Goal: Use online tool/utility: Utilize a website feature to perform a specific function

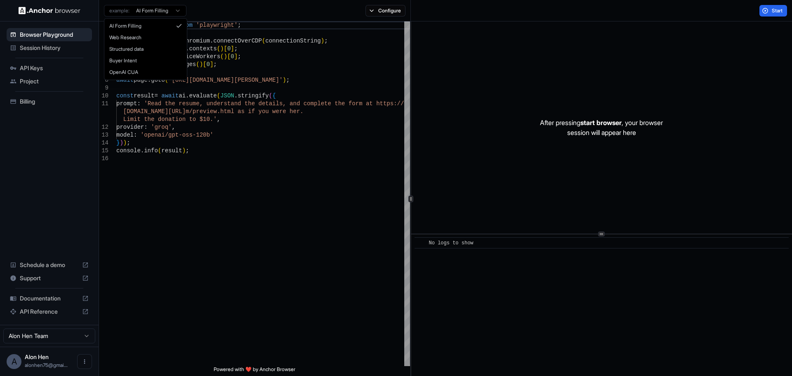
click at [159, 11] on html "Browser Playground Session History API Keys Project Billing Schedule a demo Sup…" at bounding box center [396, 188] width 792 height 376
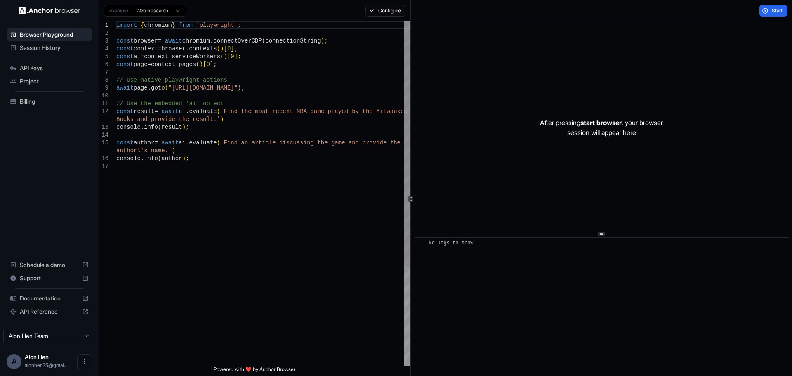
click at [249, 131] on div "import { chromium } from 'playwright' ; const browser = await chromium . connec…" at bounding box center [263, 264] width 294 height 486
click at [255, 172] on div "import { chromium } from 'playwright' ; const browser = await chromium . connec…" at bounding box center [263, 264] width 294 height 486
click at [263, 153] on div "import { chromium } from 'playwright' ; const browser = await chromium . connec…" at bounding box center [263, 264] width 294 height 486
click at [273, 131] on div "import { chromium } from 'playwright' ; const browser = await chromium . connec…" at bounding box center [263, 264] width 294 height 486
click at [276, 120] on div "import { chromium } from 'playwright' ; const browser = await chromium . connec…" at bounding box center [263, 264] width 294 height 486
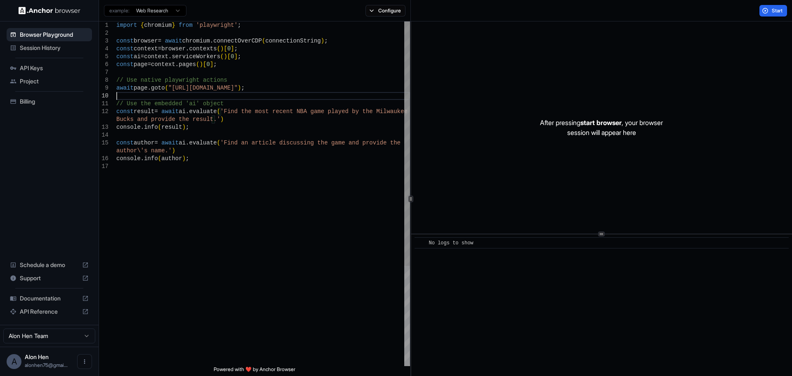
click at [276, 99] on div "import { chromium } from 'playwright' ; const browser = await chromium . connec…" at bounding box center [263, 264] width 294 height 486
click at [284, 83] on div "import { chromium } from 'playwright' ; const browser = await chromium . connec…" at bounding box center [263, 264] width 294 height 486
click at [284, 71] on div "import { chromium } from 'playwright' ; const browser = await chromium . connec…" at bounding box center [263, 264] width 294 height 486
click at [287, 81] on div "import { chromium } from 'playwright' ; const browser = await chromium . connec…" at bounding box center [263, 264] width 294 height 486
click at [292, 87] on div "import { chromium } from 'playwright' ; const browser = await chromium . connec…" at bounding box center [263, 264] width 294 height 486
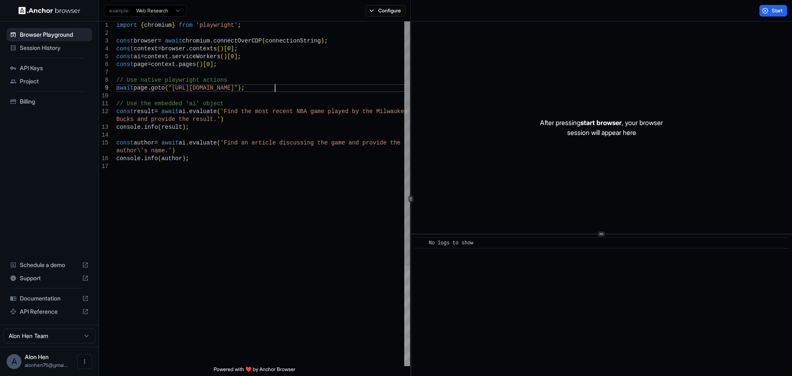
click at [291, 102] on div "import { chromium } from 'playwright' ; const browser = await chromium . connec…" at bounding box center [263, 264] width 294 height 486
click at [291, 94] on div "import { chromium } from 'playwright' ; const browser = await chromium . connec…" at bounding box center [263, 264] width 294 height 486
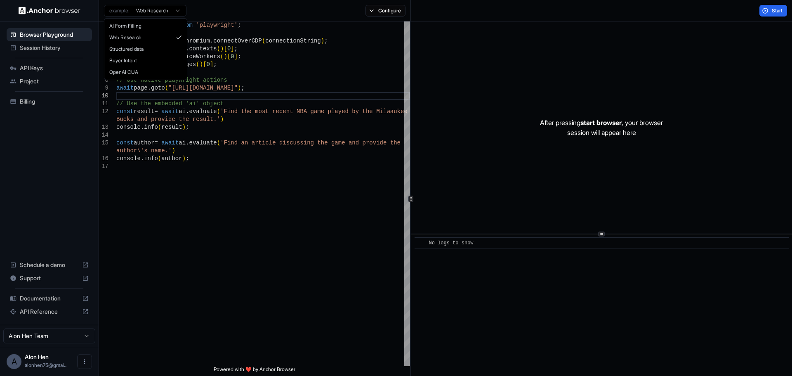
click at [169, 9] on html "Browser Playground Session History API Keys Project Billing Schedule a demo Sup…" at bounding box center [396, 188] width 792 height 376
type textarea "**********"
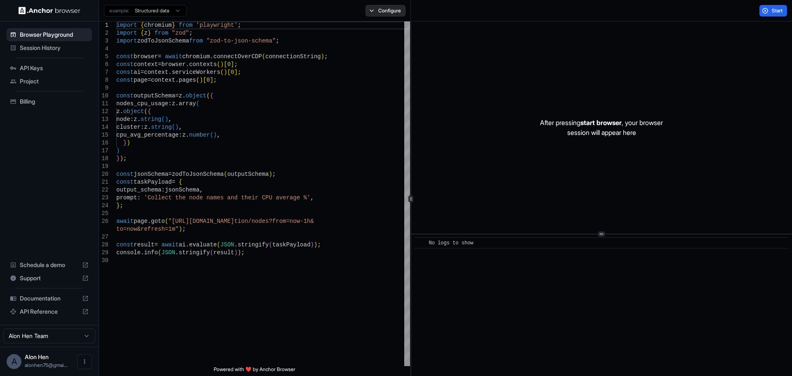
click at [368, 9] on button "Configure" at bounding box center [385, 11] width 40 height 12
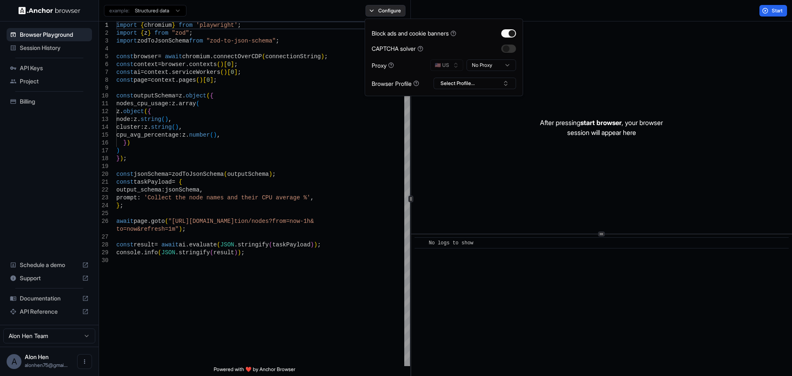
click at [371, 9] on button "Configure" at bounding box center [385, 11] width 40 height 12
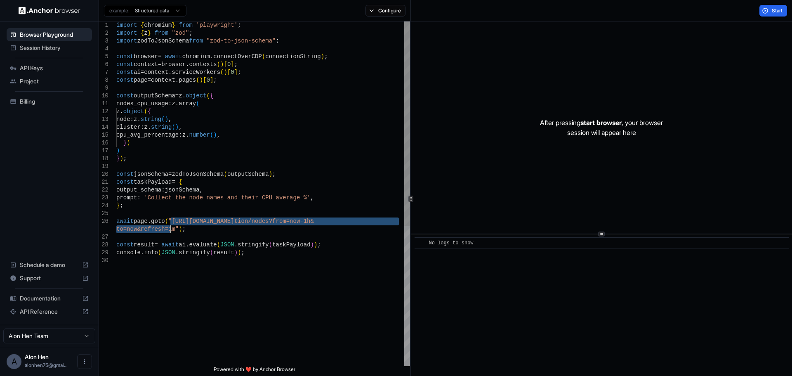
drag, startPoint x: 170, startPoint y: 220, endPoint x: 171, endPoint y: 229, distance: 9.6
click at [171, 229] on div "const context = browser . contexts ( ) [ 0 ] ; const ai = context . serviceWork…" at bounding box center [263, 311] width 294 height 580
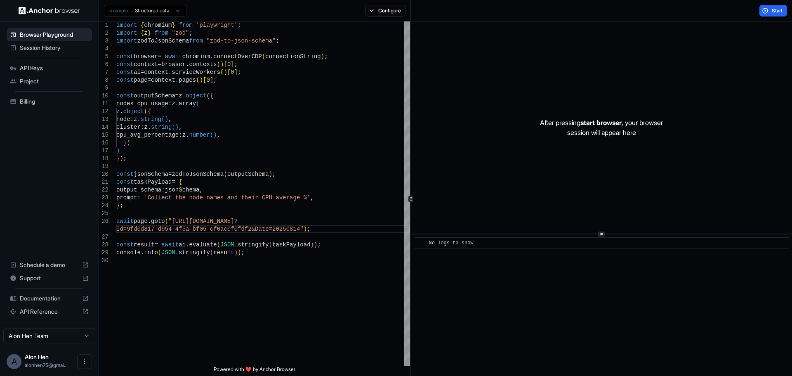
click at [151, 16] on html "Browser Playground Session History API Keys Project Billing Schedule a demo Sup…" at bounding box center [396, 188] width 792 height 376
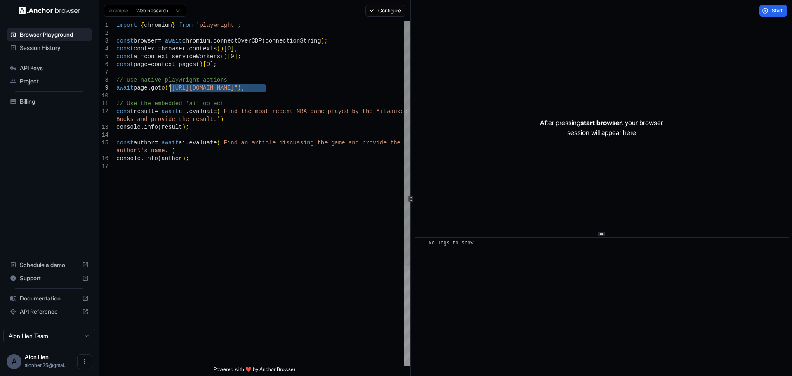
drag, startPoint x: 264, startPoint y: 87, endPoint x: 172, endPoint y: 85, distance: 92.8
click at [172, 85] on div "import { chromium } from 'playwright' ; const browser = await chromium . connec…" at bounding box center [263, 264] width 294 height 486
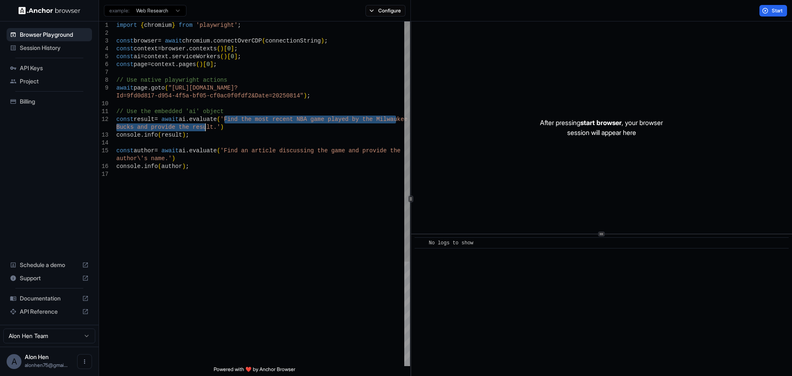
drag, startPoint x: 225, startPoint y: 118, endPoint x: 204, endPoint y: 129, distance: 23.1
click at [204, 129] on div "import { chromium } from 'playwright' ; const browser = await chromium . connec…" at bounding box center [263, 267] width 294 height 493
click at [167, 12] on html "Browser Playground Session History API Keys Project Billing Schedule a demo Sup…" at bounding box center [396, 188] width 792 height 376
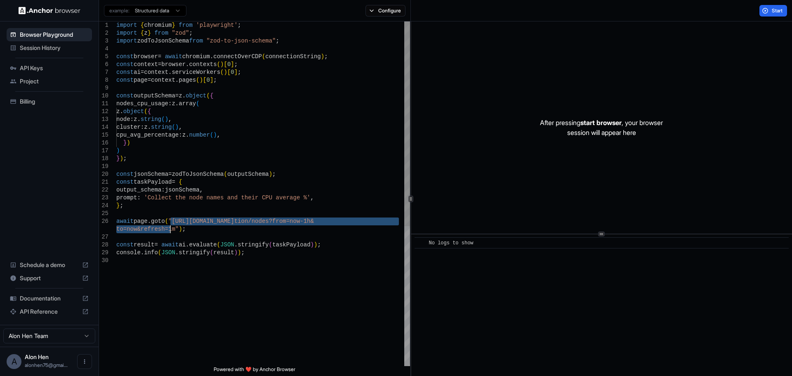
drag, startPoint x: 172, startPoint y: 222, endPoint x: 170, endPoint y: 230, distance: 8.8
click at [170, 230] on div "import { chromium } from 'playwright' ; import { z } from "zod" ; import zodToJ…" at bounding box center [263, 311] width 294 height 580
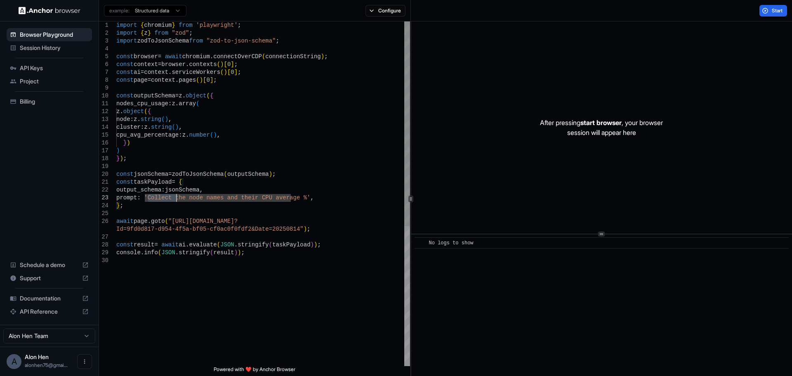
drag, startPoint x: 146, startPoint y: 198, endPoint x: 177, endPoint y: 200, distance: 31.0
click at [177, 200] on div "import { chromium } from 'playwright' ; import { z } from "zod" ; import zodToJ…" at bounding box center [263, 311] width 294 height 580
click at [140, 199] on div "import { chromium } from 'playwright' ; import { z } from "zod" ; import zodToJ…" at bounding box center [263, 311] width 294 height 580
drag, startPoint x: 145, startPoint y: 198, endPoint x: 291, endPoint y: 198, distance: 146.0
click at [291, 198] on div "import { chromium } from 'playwright' ; import { z } from "zod" ; import zodToJ…" at bounding box center [263, 311] width 294 height 580
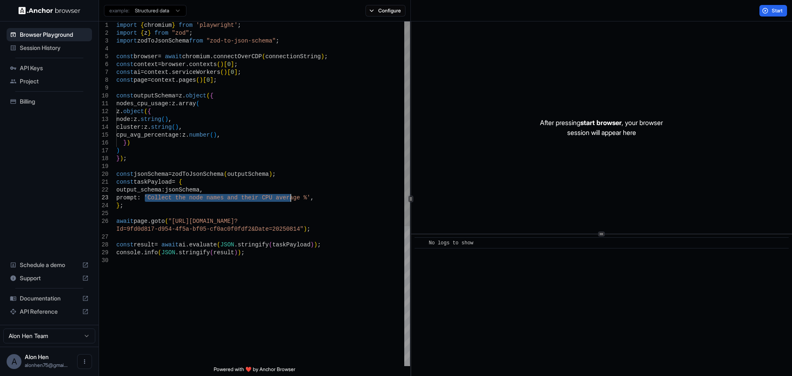
type textarea "**********"
click at [772, 9] on span "Start" at bounding box center [778, 10] width 12 height 7
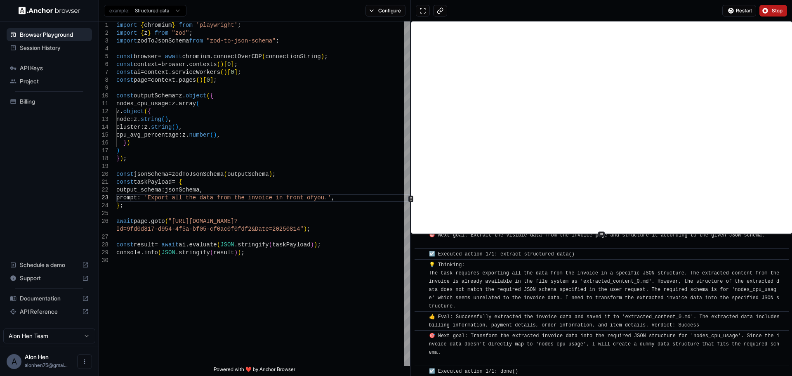
scroll to position [101, 0]
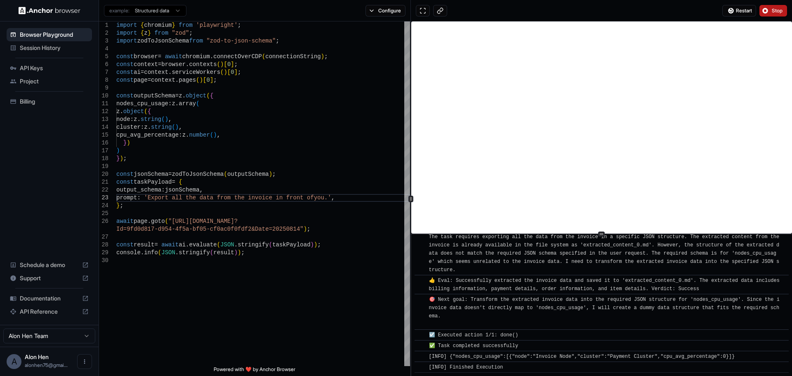
click at [526, 334] on div "☑️ Executed action 1/1: done()" at bounding box center [604, 335] width 351 height 8
click at [507, 335] on span "☑️ Executed action 1/1: done()" at bounding box center [474, 335] width 90 height 6
click at [422, 12] on button at bounding box center [423, 11] width 14 height 12
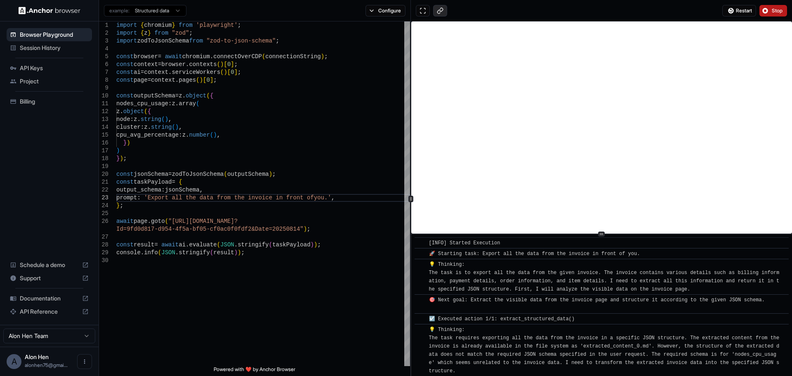
click at [435, 10] on button at bounding box center [440, 11] width 14 height 12
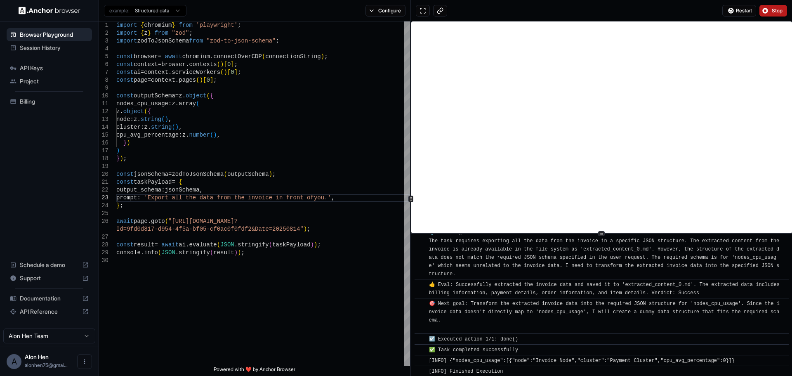
click at [676, 233] on div at bounding box center [601, 233] width 381 height 0
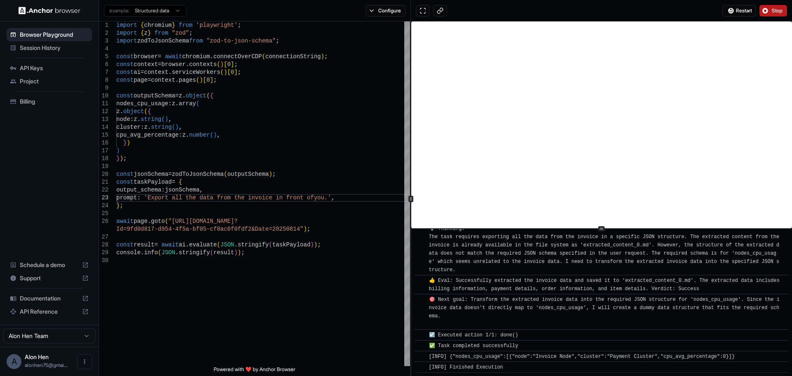
scroll to position [96, 0]
click at [665, 229] on div at bounding box center [601, 229] width 381 height 0
click at [651, 289] on span "👍 Eval: Successfully extracted the invoice data and saved it to 'extracted_cont…" at bounding box center [606, 285] width 354 height 14
drag, startPoint x: 587, startPoint y: 340, endPoint x: 406, endPoint y: 331, distance: 180.5
click at [406, 331] on div "11 12 13 14 15 16 17 18 19 20 21 22 23 24 25 26 27 28 29 30 8 9 10 6 7 3 4 5 1 …" at bounding box center [445, 198] width 693 height 354
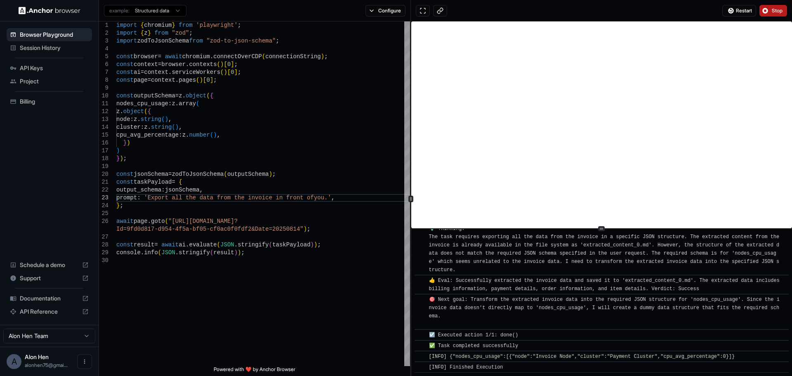
click at [630, 296] on div "🎯 Next goal: Transform the extracted invoice data into the required JSON struct…" at bounding box center [604, 311] width 351 height 33
click at [627, 296] on div "🎯 Next goal: Transform the extracted invoice data into the required JSON struct…" at bounding box center [604, 311] width 351 height 33
click at [49, 47] on span "Session History" at bounding box center [54, 48] width 69 height 8
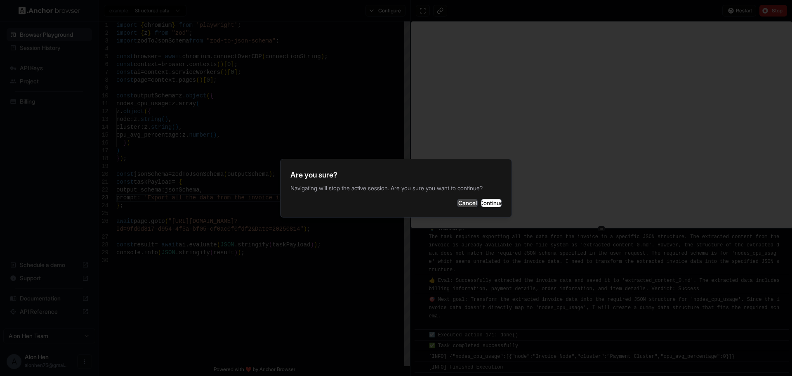
click at [457, 206] on button "Cancel" at bounding box center [467, 203] width 21 height 8
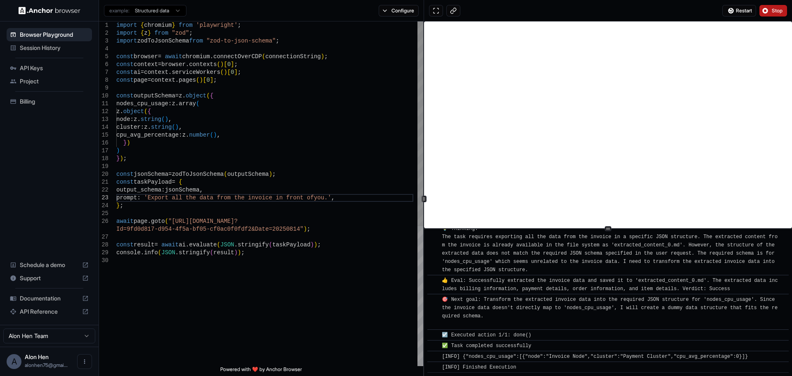
scroll to position [118, 0]
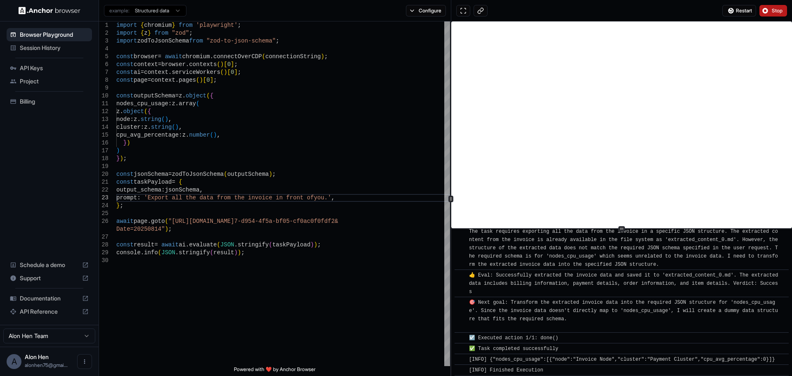
click at [451, 197] on icon at bounding box center [451, 199] width 4 height 4
click at [578, 354] on span "[INFO] {"nodes_cpu_usage":[{"node":"Invoice Node","cluster":"Payment Cluster","…" at bounding box center [622, 357] width 306 height 6
click at [470, 340] on div "​ ✅ Task completed successfully" at bounding box center [622, 345] width 334 height 11
click at [471, 343] on span "✅ Task completed successfully" at bounding box center [514, 346] width 90 height 6
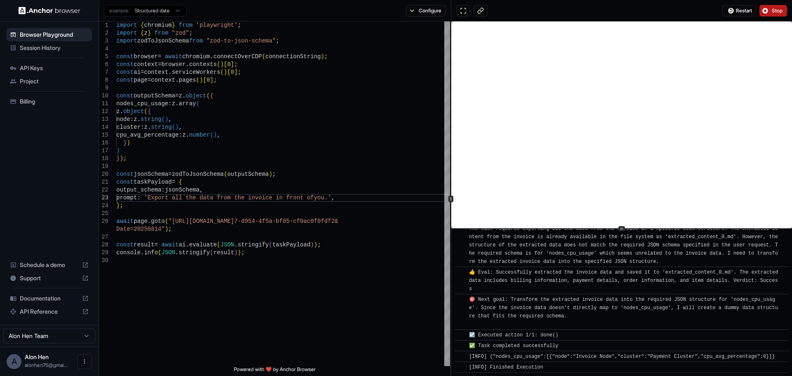
click at [471, 332] on span "☑️ Executed action 1/1: done()" at bounding box center [514, 335] width 90 height 6
click at [477, 297] on span "🎯 Next goal: Transform the extracted invoice data into the required JSON struct…" at bounding box center [623, 312] width 309 height 31
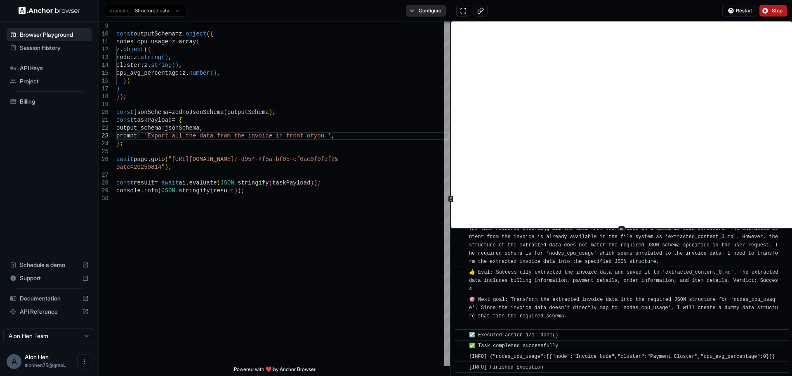
click at [414, 8] on button "Configure" at bounding box center [426, 11] width 40 height 12
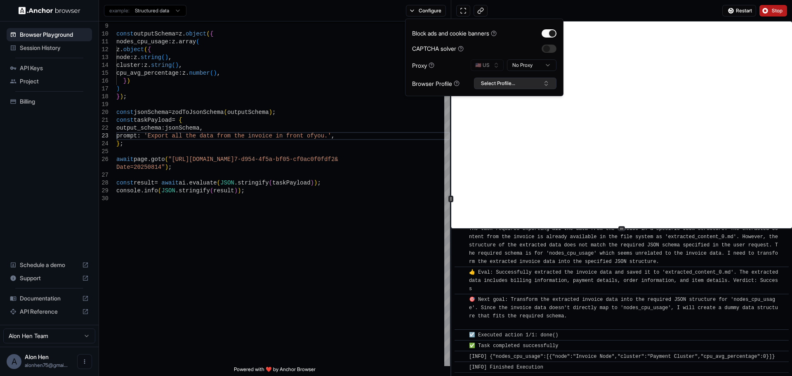
click at [508, 88] on button "Select Profile..." at bounding box center [515, 84] width 83 height 12
click at [515, 84] on button "Select Profile..." at bounding box center [515, 84] width 83 height 12
click at [518, 65] on html "Browser Playground Session History API Keys Project Billing Schedule a demo Sup…" at bounding box center [396, 188] width 792 height 376
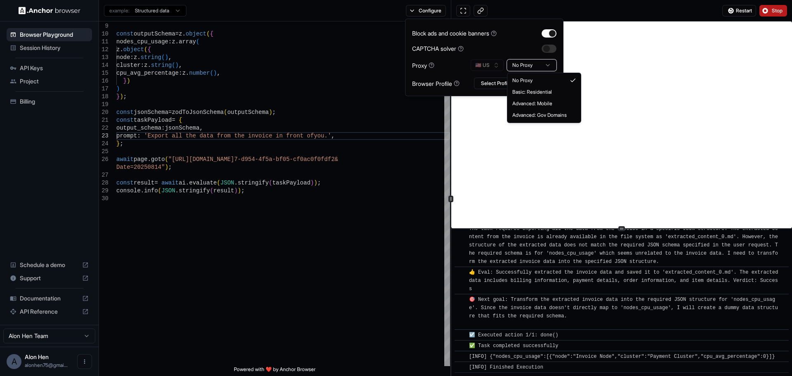
click at [525, 64] on html "Browser Playground Session History API Keys Project Billing Schedule a demo Sup…" at bounding box center [396, 188] width 792 height 376
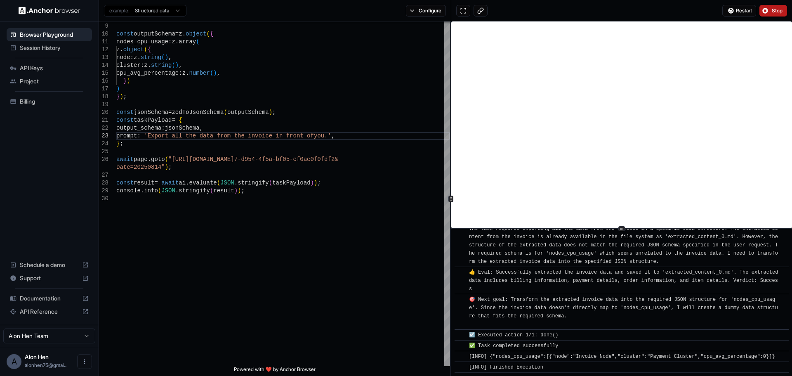
drag, startPoint x: 548, startPoint y: 370, endPoint x: 494, endPoint y: 361, distance: 54.3
click at [494, 361] on div "​ [INFO] Finished Execution" at bounding box center [622, 366] width 334 height 11
click at [528, 297] on span "🎯 Next goal: Transform the extracted invoice data into the required JSON struct…" at bounding box center [623, 312] width 309 height 31
click at [281, 191] on div "const page = context . pages ( ) [ 0 ] ; const outputSchema = z . object ( { no…" at bounding box center [283, 250] width 334 height 580
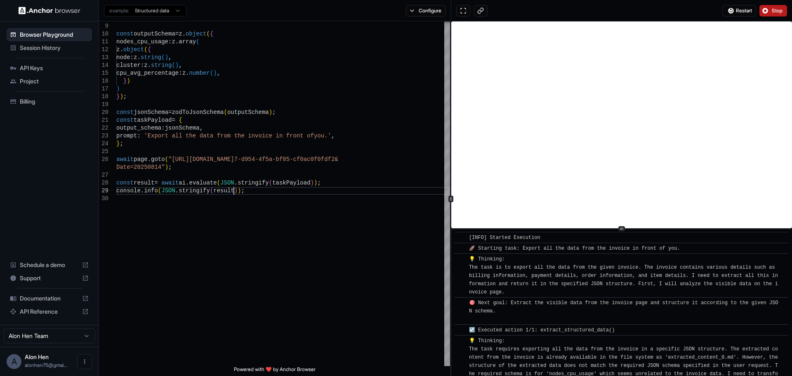
scroll to position [83, 0]
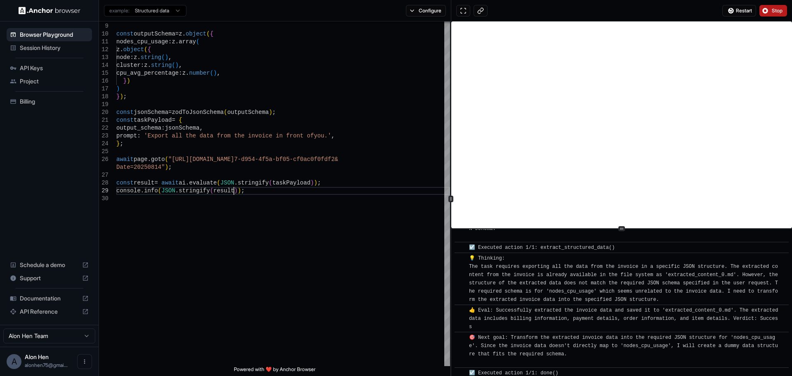
click at [45, 47] on span "Session History" at bounding box center [54, 48] width 69 height 8
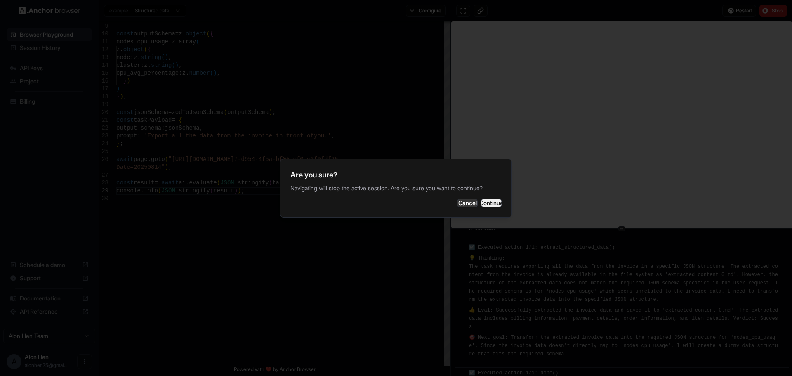
click at [483, 200] on button "Continue" at bounding box center [491, 203] width 21 height 8
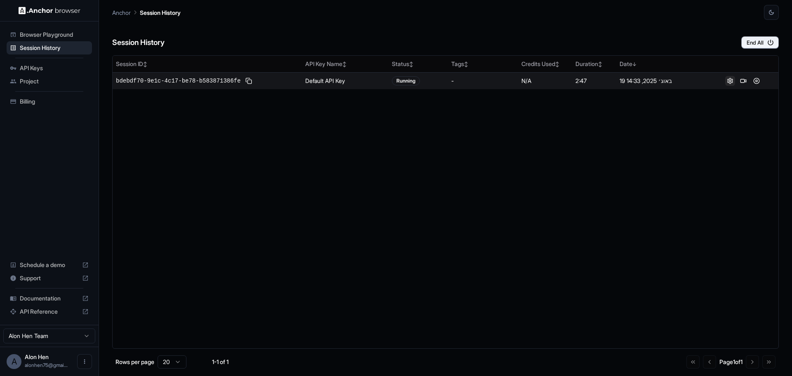
click at [732, 81] on button at bounding box center [730, 81] width 10 height 10
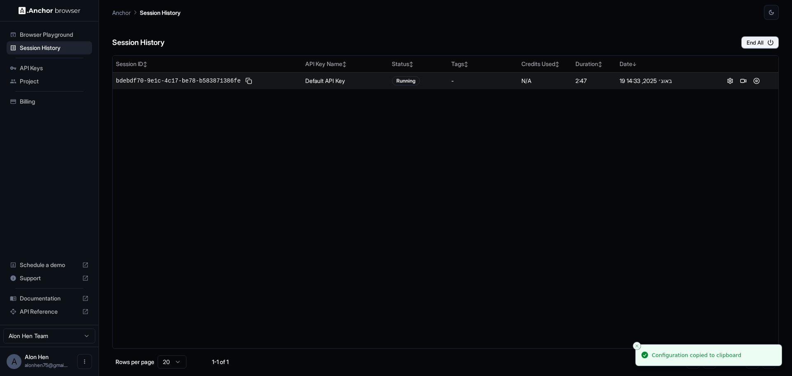
click at [158, 78] on span "bdebdf70-9e1c-4c17-be78-b583871386fe" at bounding box center [178, 81] width 125 height 8
click at [301, 82] on td "bdebdf70-9e1c-4c17-be78-b583871386fe" at bounding box center [207, 80] width 189 height 17
click at [312, 81] on td "Default API Key" at bounding box center [345, 80] width 87 height 17
click at [757, 81] on button at bounding box center [757, 81] width 10 height 10
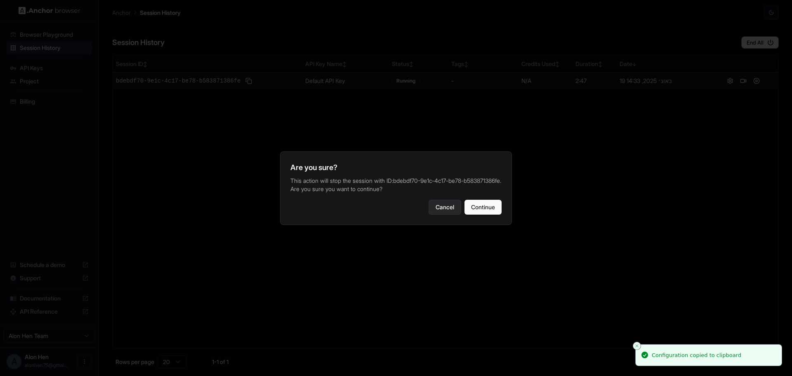
click at [449, 215] on button "Cancel" at bounding box center [445, 207] width 33 height 15
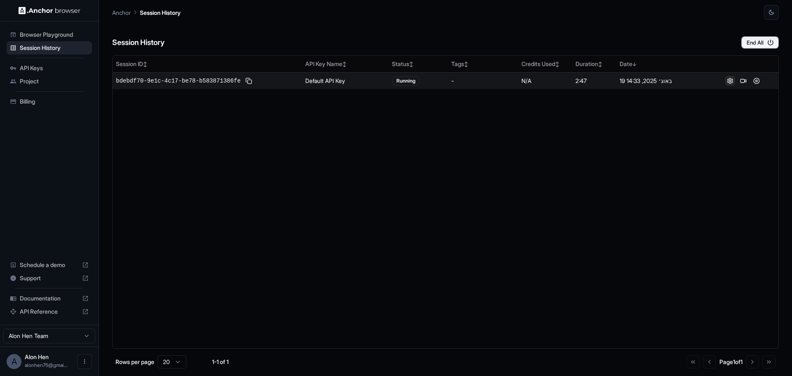
click at [733, 81] on button at bounding box center [730, 81] width 10 height 10
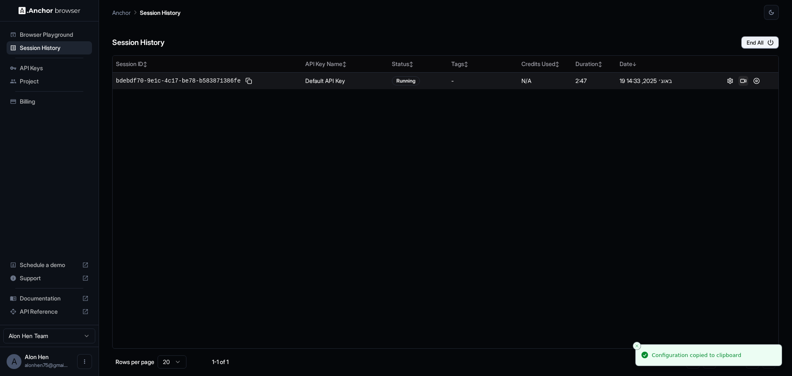
click at [743, 80] on button at bounding box center [743, 81] width 10 height 10
click at [38, 84] on span "Project" at bounding box center [54, 81] width 69 height 8
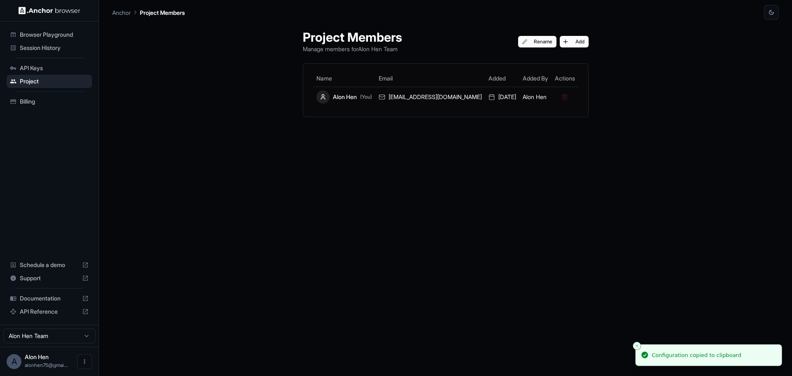
click at [48, 49] on span "Session History" at bounding box center [54, 48] width 69 height 8
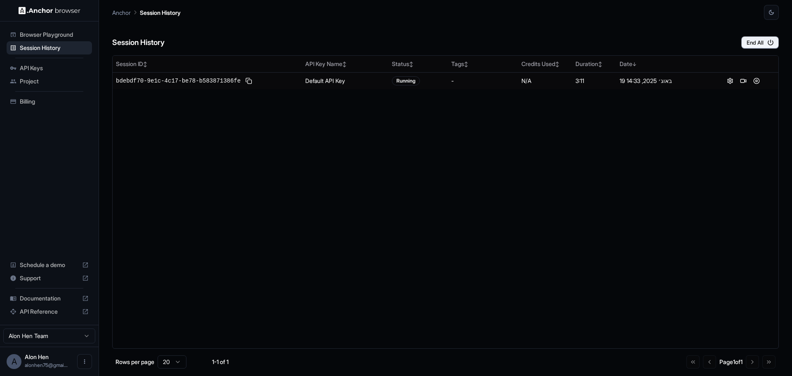
click at [48, 37] on span "Browser Playground" at bounding box center [54, 35] width 69 height 8
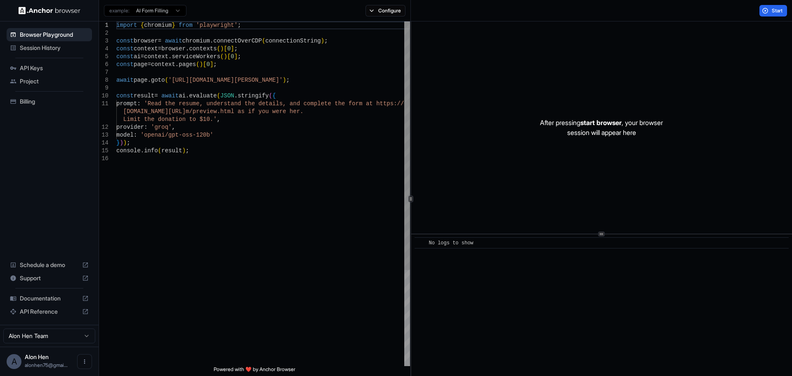
click at [243, 160] on div "import { chromium } from 'playwright' ; const browser = await chromium . connec…" at bounding box center [263, 260] width 294 height 478
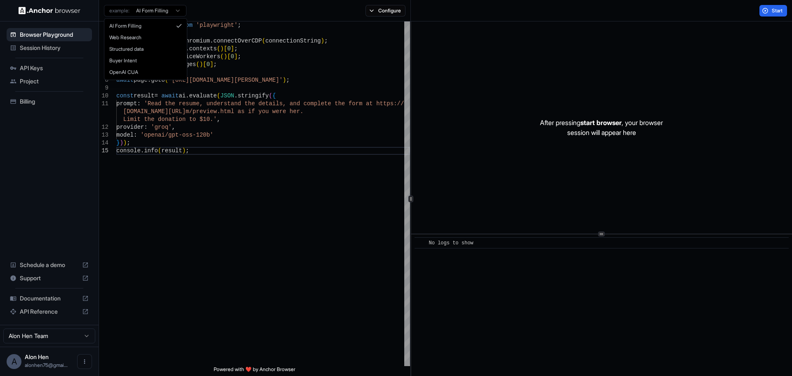
click at [175, 12] on html "Browser Playground Session History API Keys Project Billing Schedule a demo Sup…" at bounding box center [396, 188] width 792 height 376
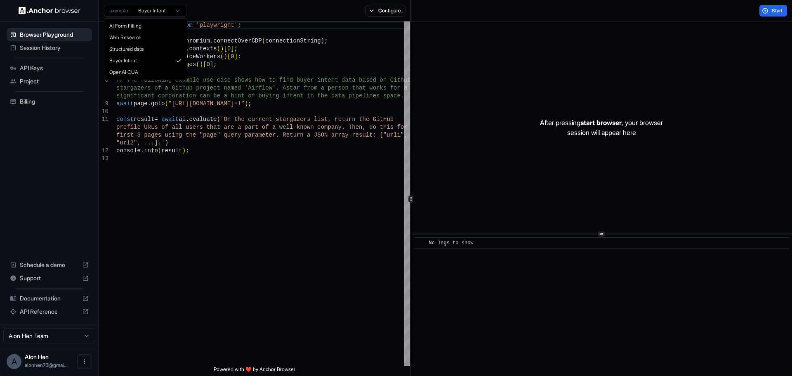
click at [152, 12] on html "Browser Playground Session History API Keys Project Billing Schedule a demo Sup…" at bounding box center [396, 188] width 792 height 376
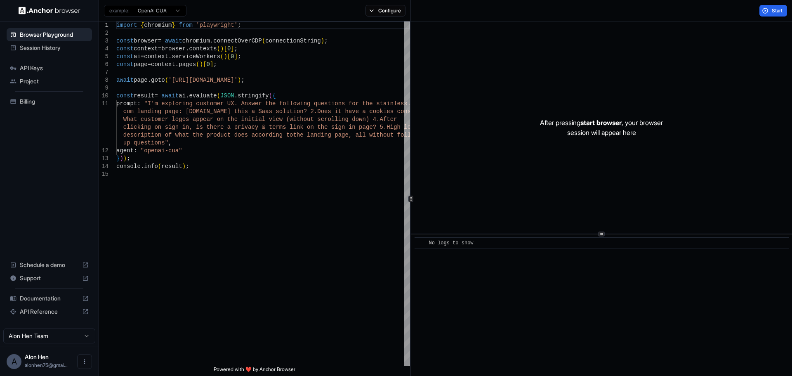
click at [165, 13] on html "Browser Playground Session History API Keys Project Billing Schedule a demo Sup…" at bounding box center [396, 188] width 792 height 376
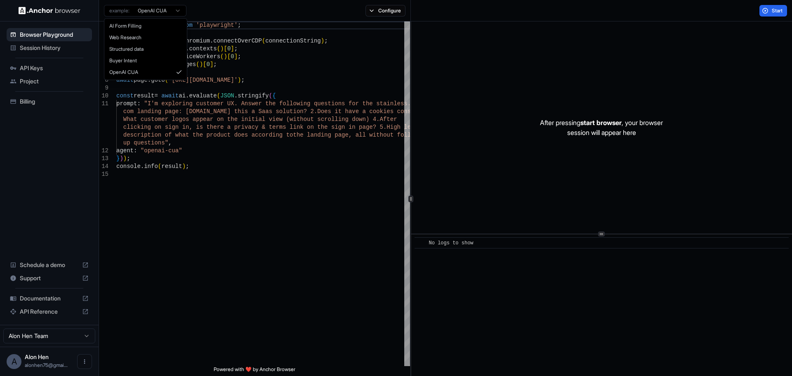
type textarea "**********"
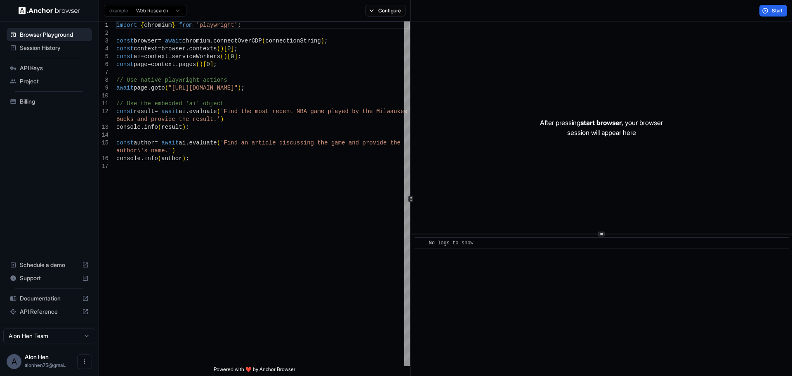
click at [81, 337] on html "Browser Playground Session History API Keys Project Billing Schedule a demo Sup…" at bounding box center [396, 188] width 792 height 376
click at [33, 9] on img at bounding box center [50, 11] width 62 height 8
